Goal: Information Seeking & Learning: Check status

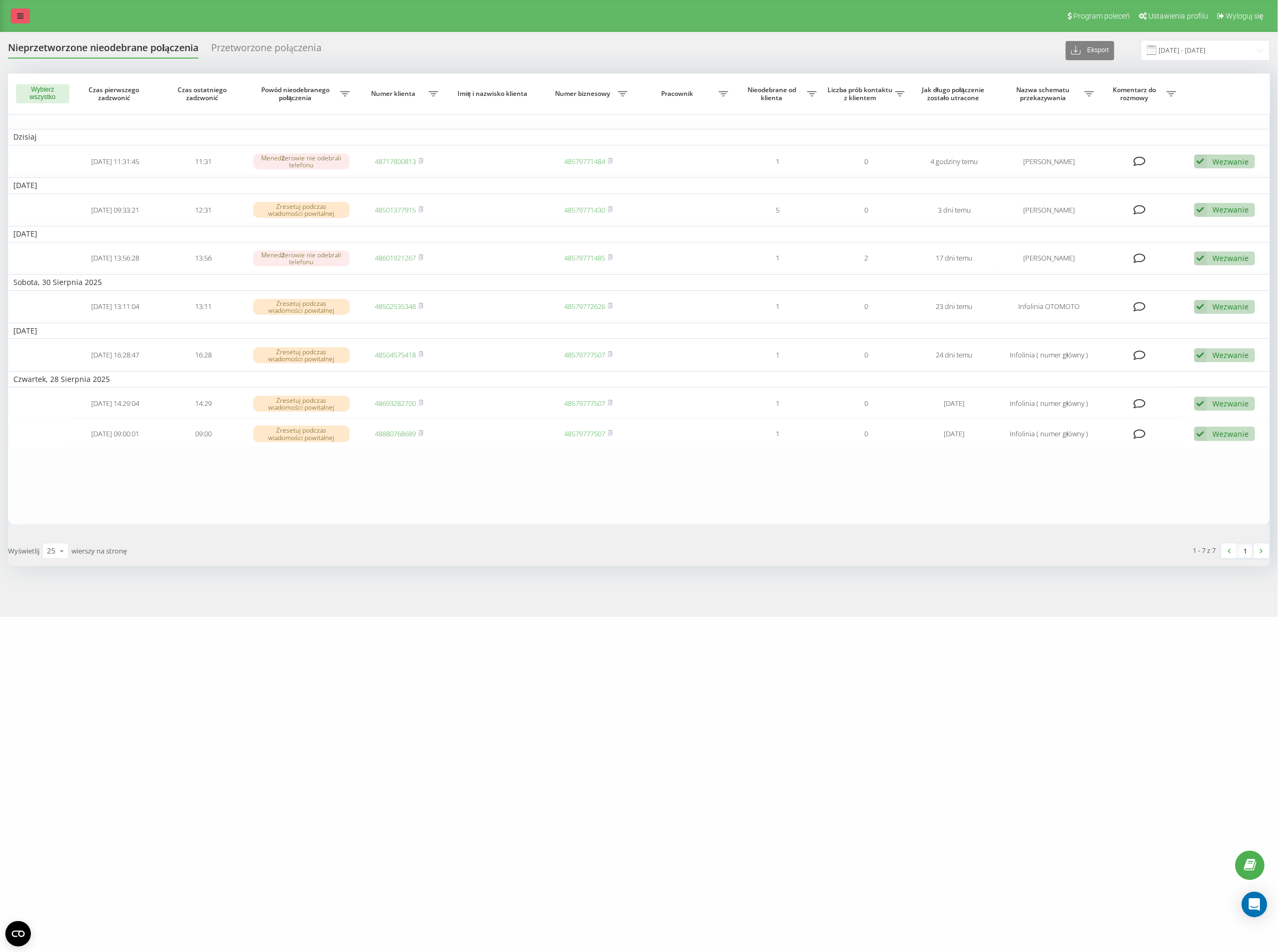
click at [27, 15] on link at bounding box center [19, 16] width 19 height 15
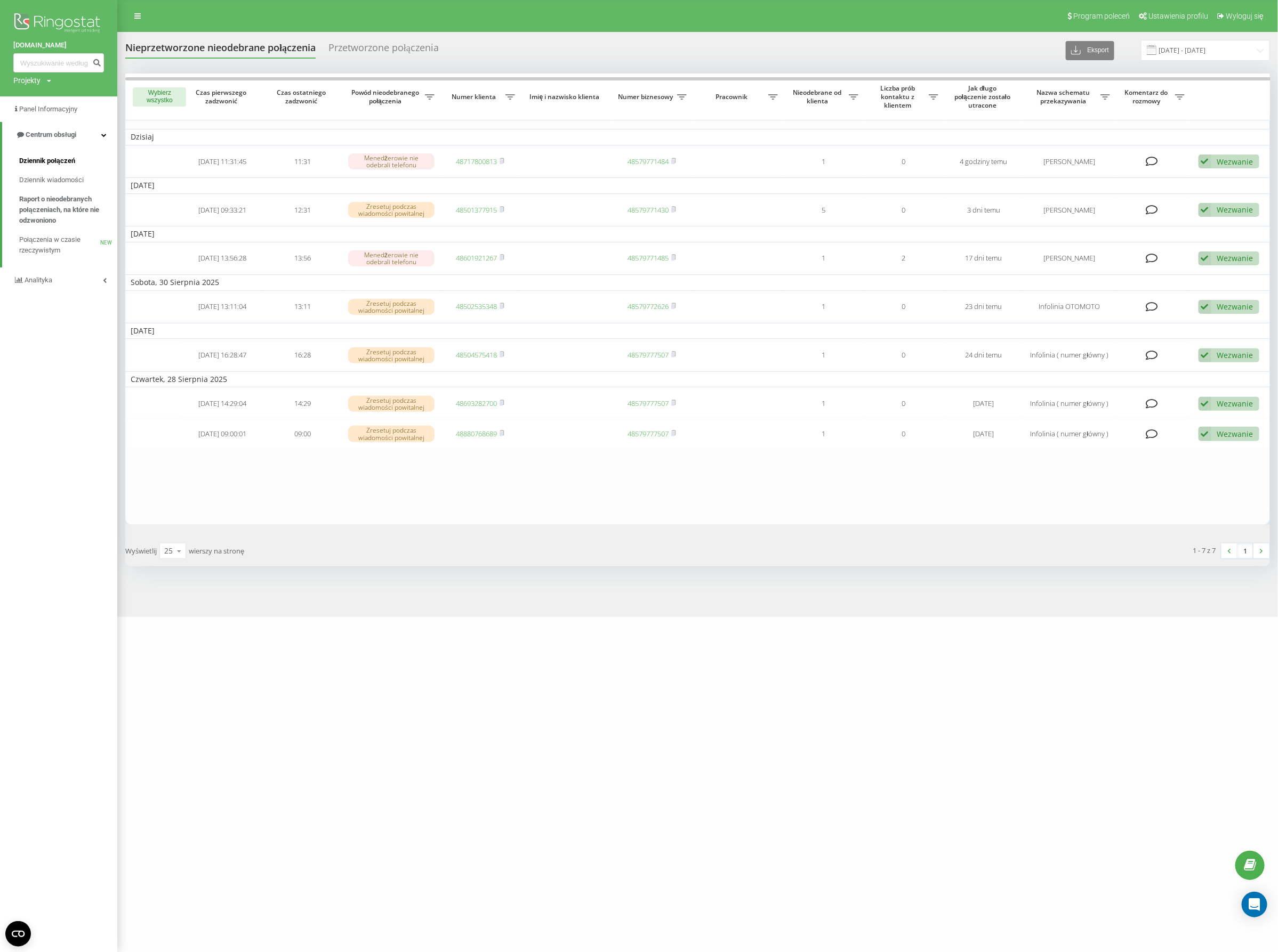
click at [59, 160] on span "Dziennik połączeń" at bounding box center [47, 160] width 56 height 10
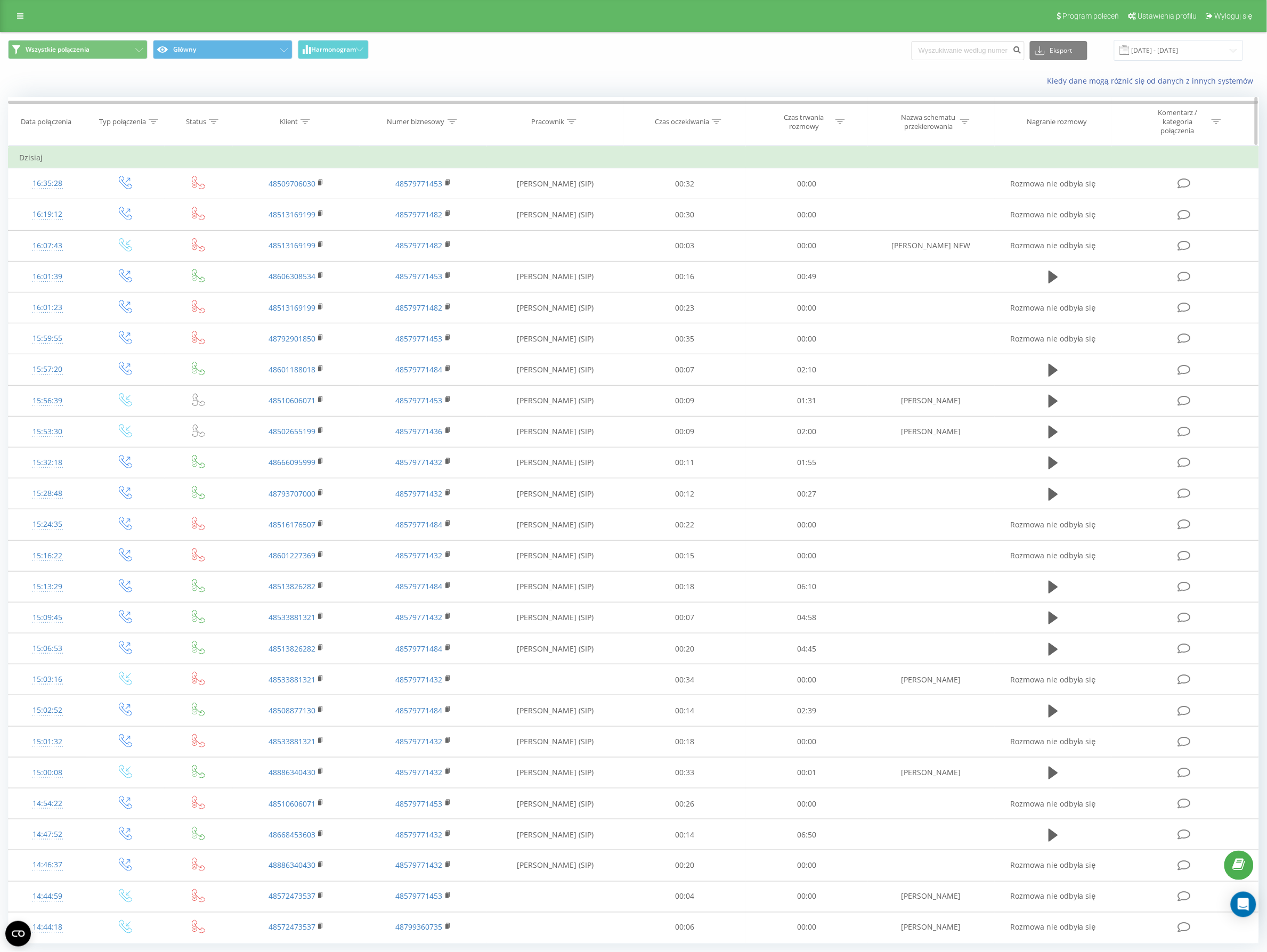
click at [573, 123] on icon at bounding box center [572, 121] width 9 height 6
click at [539, 204] on input "text" at bounding box center [555, 203] width 94 height 19
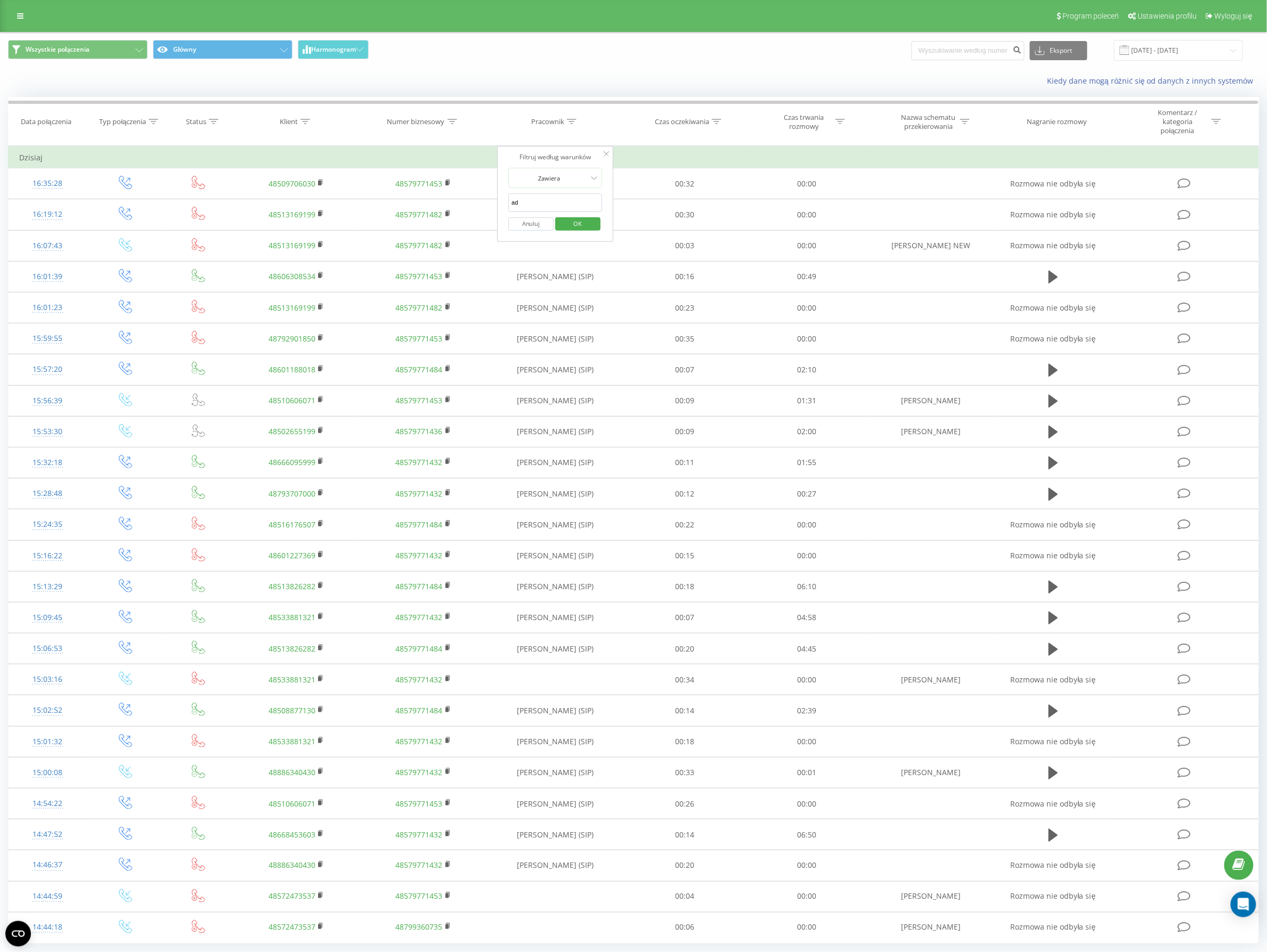
type input "Adrian"
click at [574, 224] on span "OK" at bounding box center [578, 223] width 30 height 17
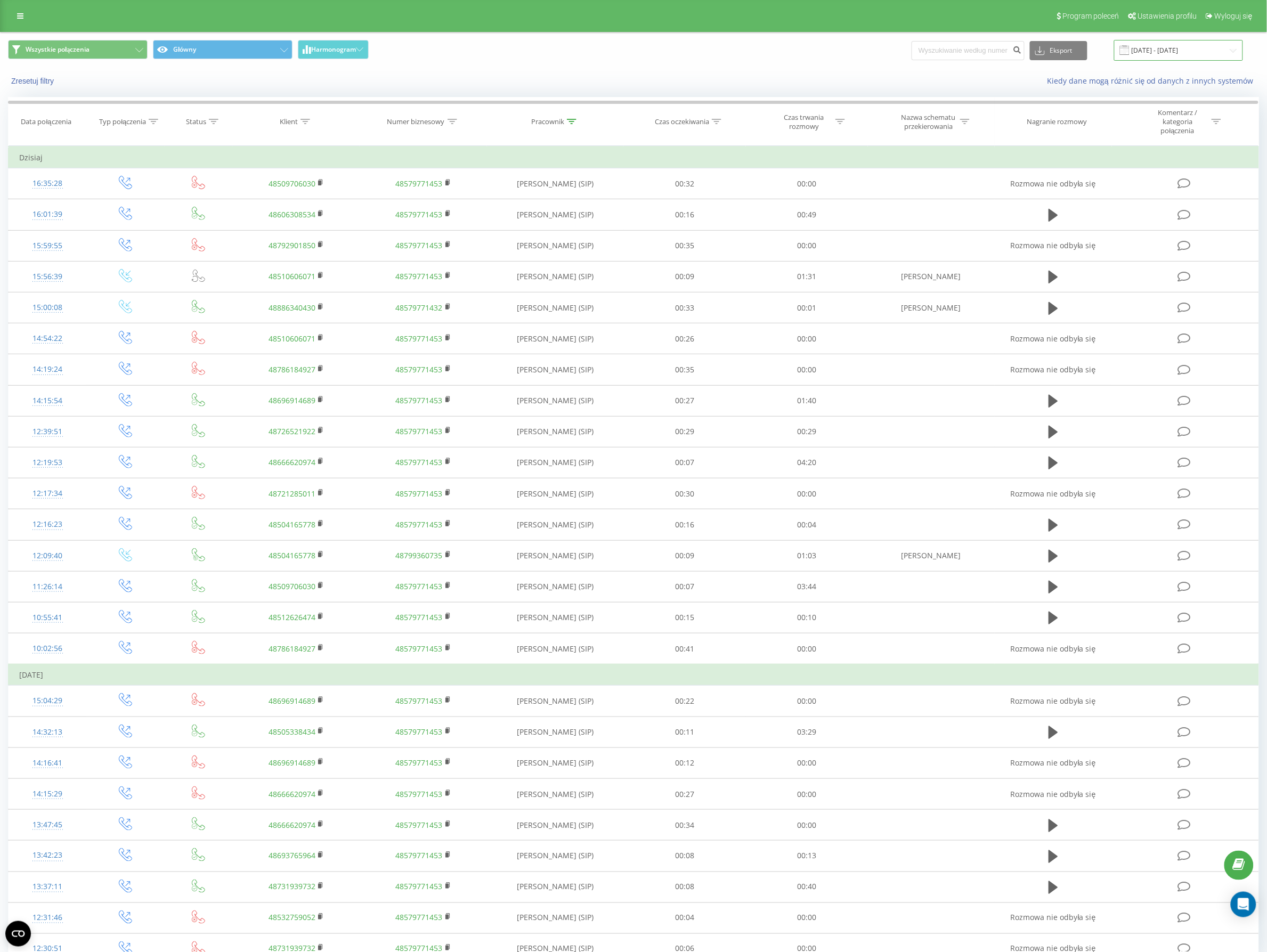
click at [1216, 51] on input "[DATE] - [DATE]" at bounding box center [1178, 50] width 129 height 20
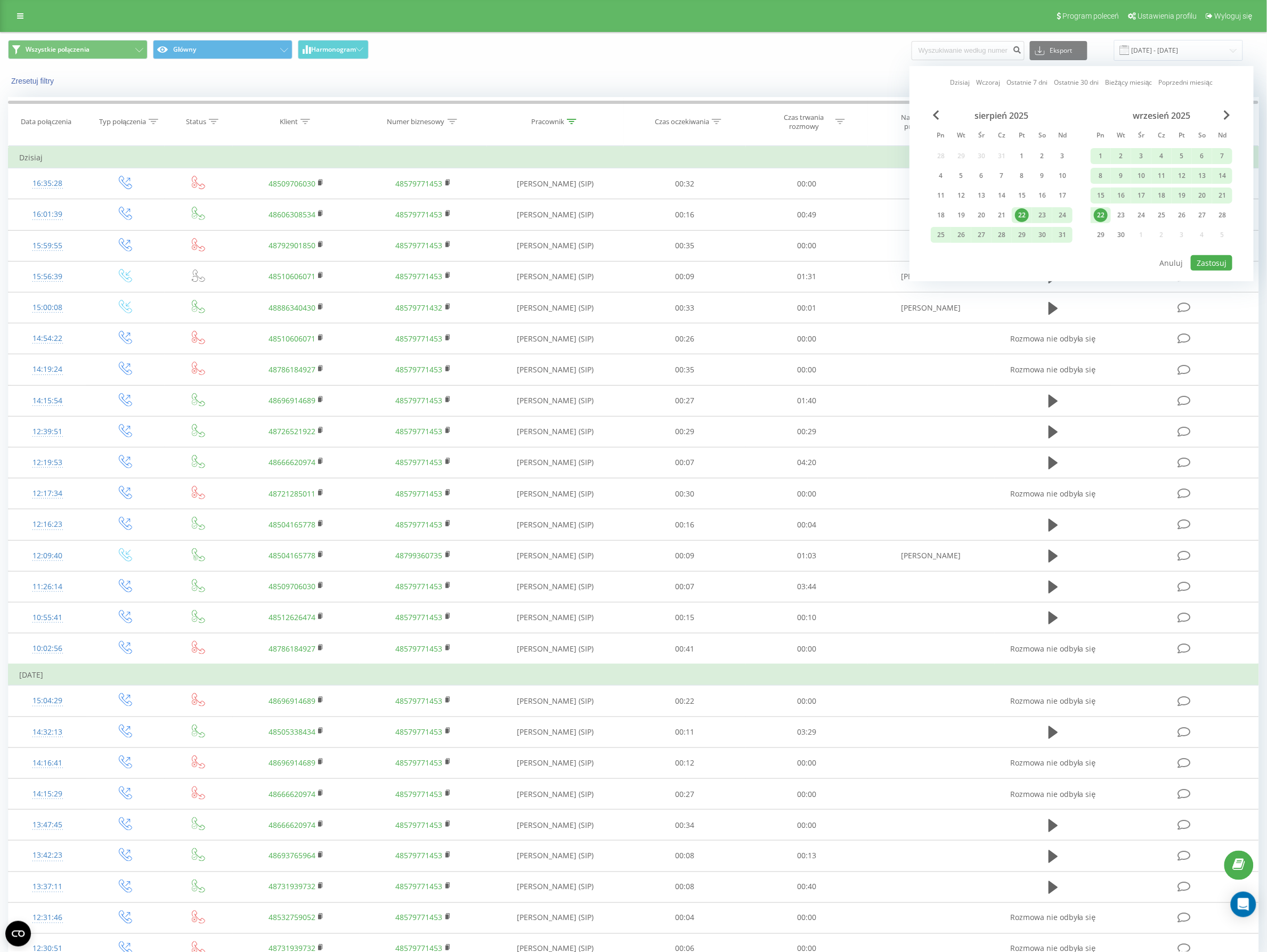
click at [1106, 216] on div "22" at bounding box center [1100, 215] width 14 height 14
click at [1221, 261] on button "Zastosuj" at bounding box center [1211, 262] width 42 height 16
type input "22.09.2025 - 22.09.2025"
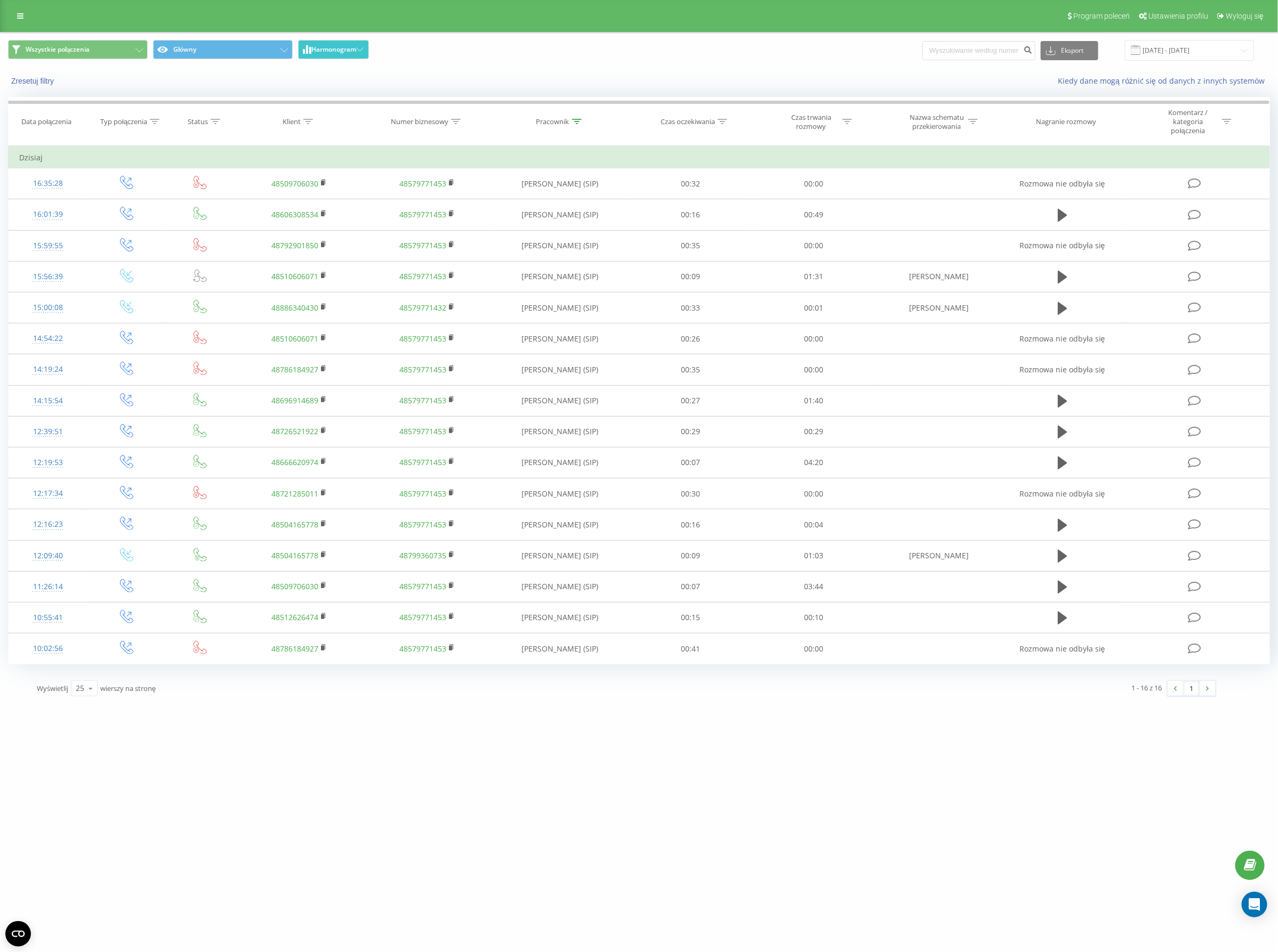
click at [344, 48] on span "Harmonogram" at bounding box center [334, 49] width 45 height 7
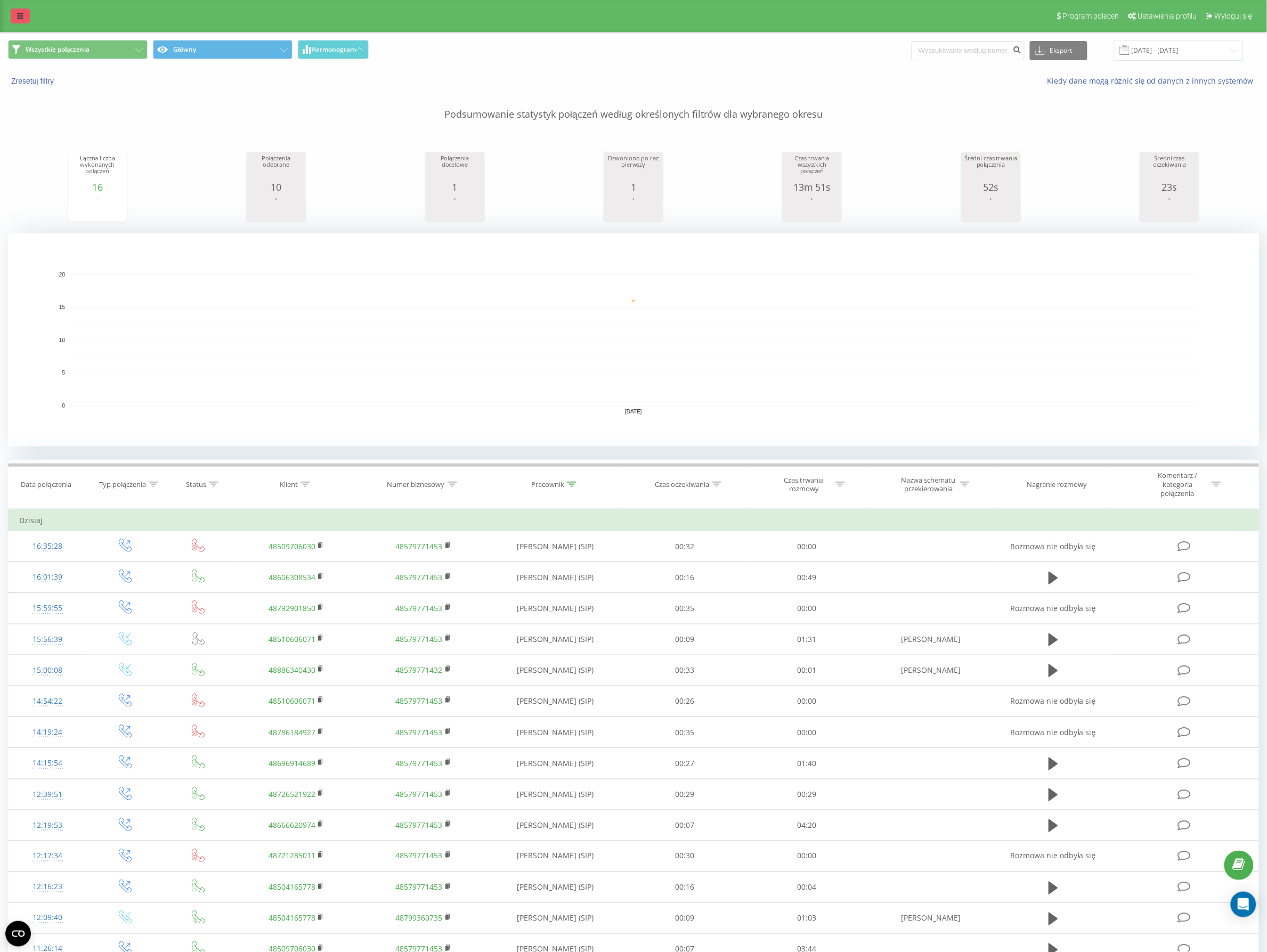
click at [13, 14] on link at bounding box center [19, 16] width 19 height 15
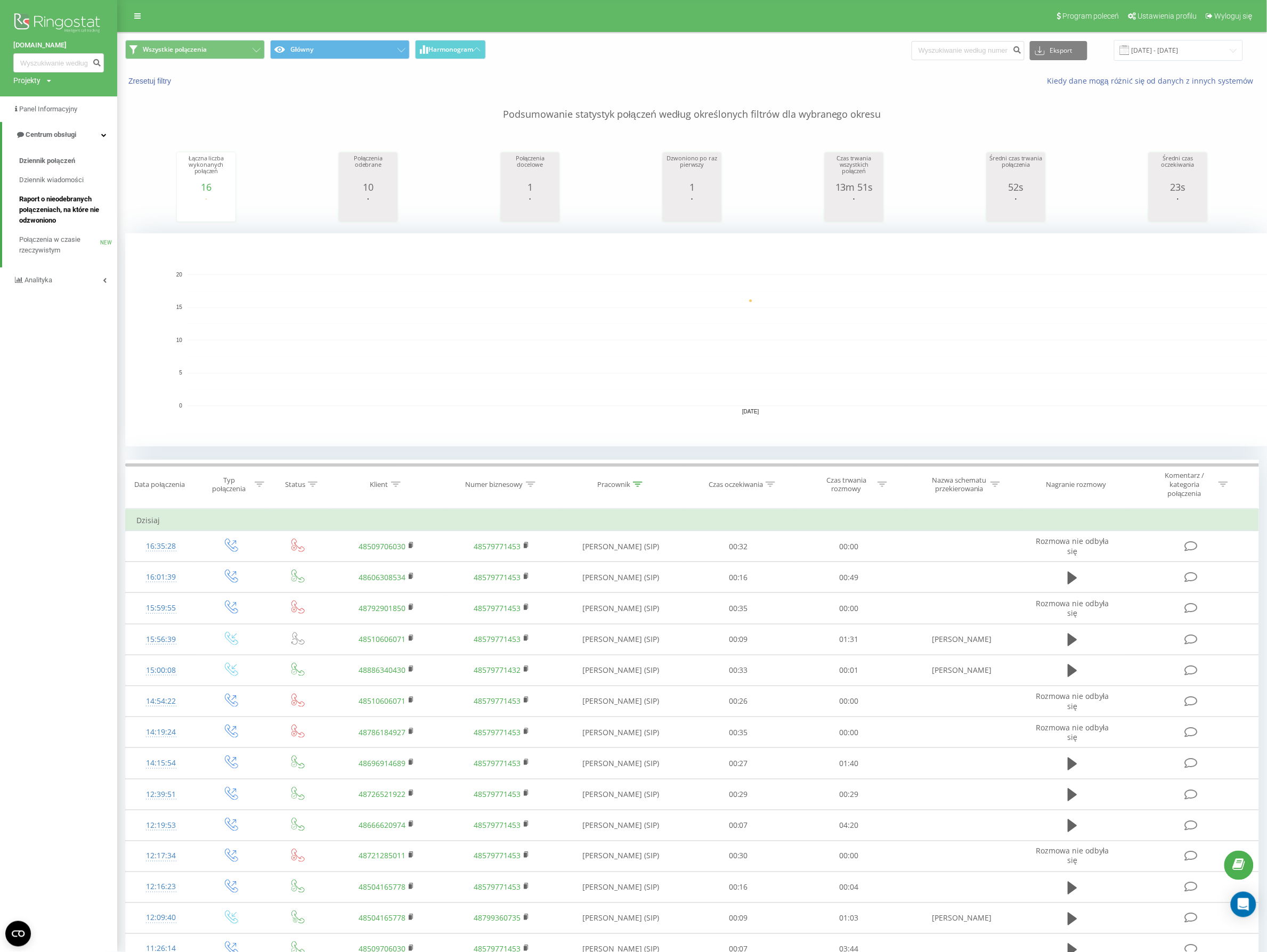
click at [73, 210] on span "Raport o nieodebranych połączeniach, na które nie odzwoniono" at bounding box center [66, 209] width 93 height 32
